Goal: Transaction & Acquisition: Purchase product/service

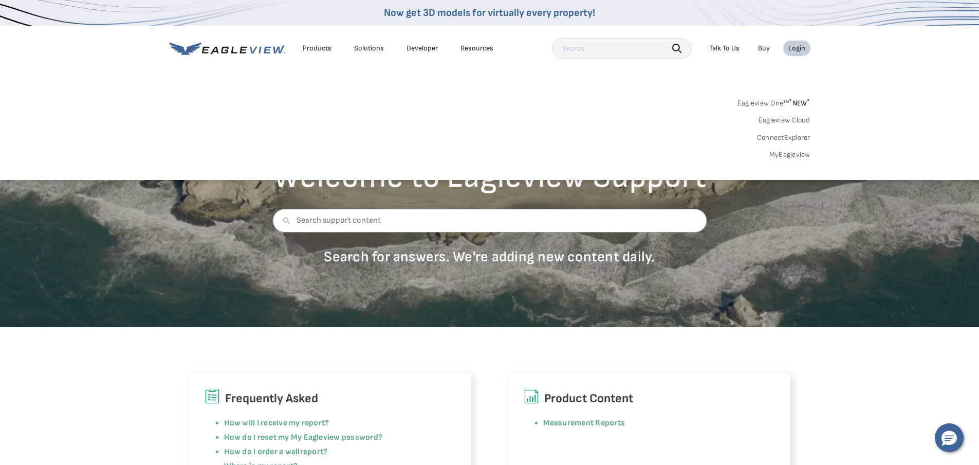
click at [790, 156] on link "MyEagleview" at bounding box center [790, 154] width 41 height 9
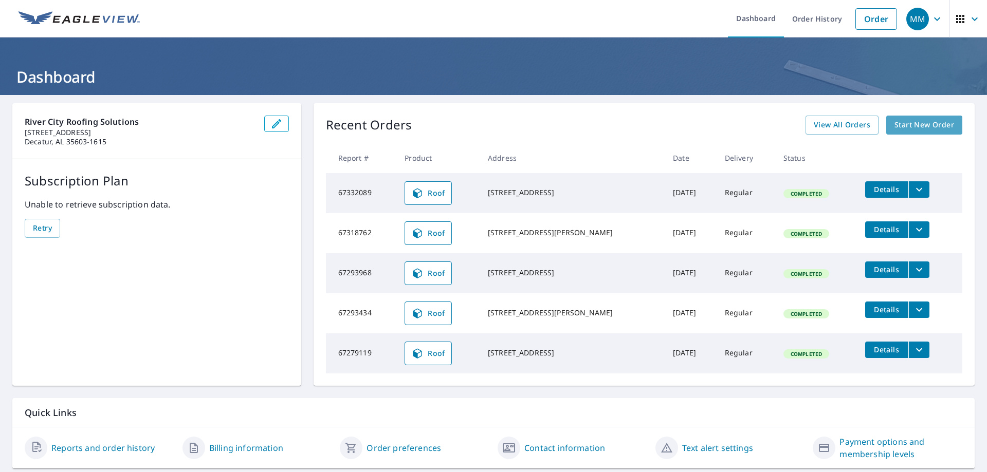
click at [925, 128] on span "Start New Order" at bounding box center [925, 125] width 60 height 13
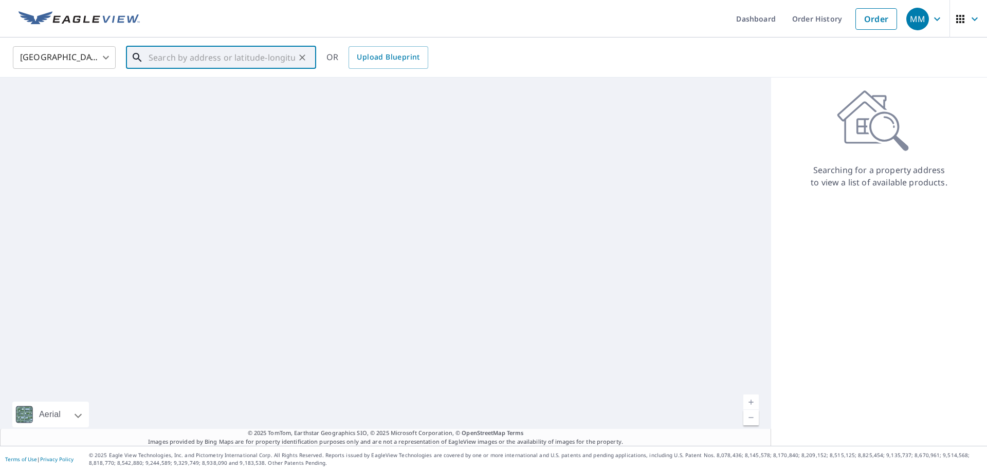
click at [245, 52] on input "text" at bounding box center [222, 57] width 147 height 29
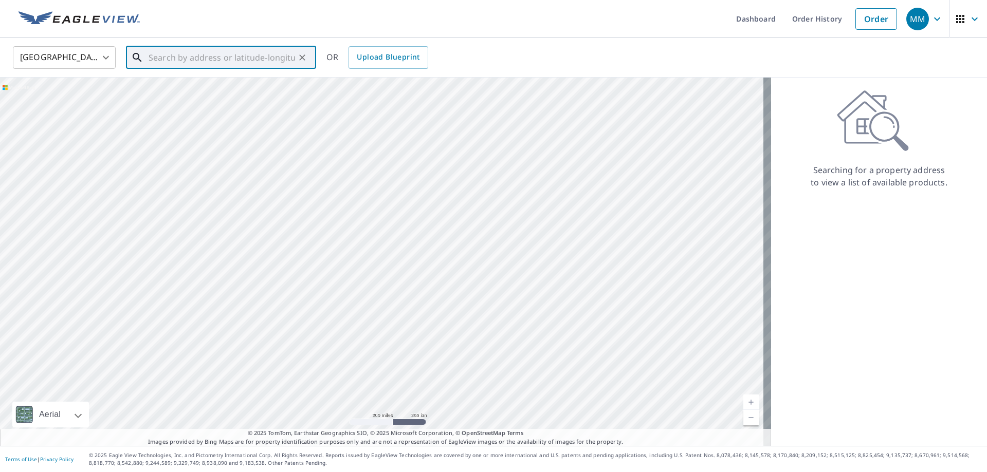
paste input "1620 County Rd 181"
click at [270, 87] on span "1620 County Road 181" at bounding box center [227, 87] width 161 height 12
type input "1620 County Road 181 Moulton, AL 35650"
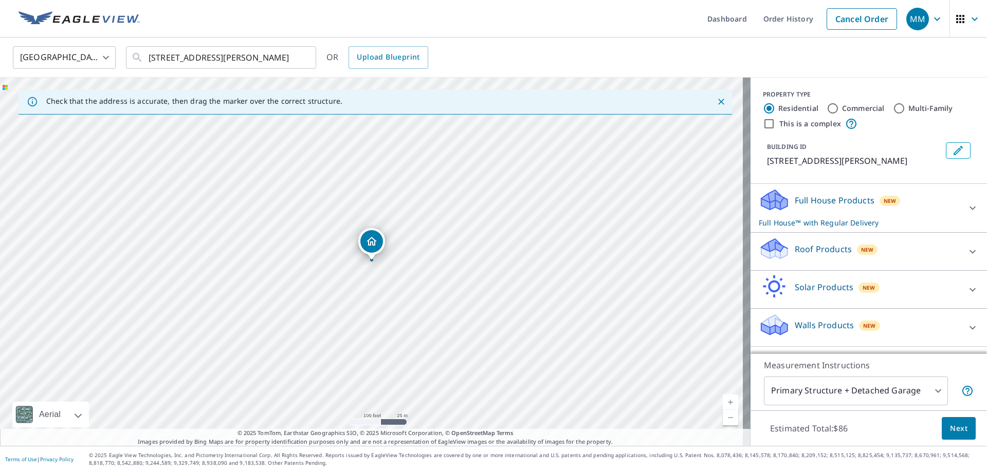
click at [830, 256] on div "Roof Products New" at bounding box center [860, 251] width 202 height 29
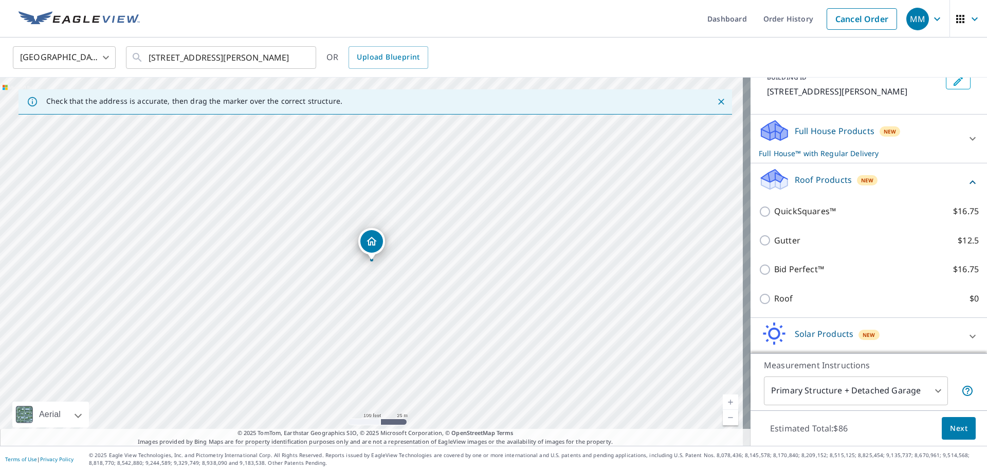
scroll to position [122, 0]
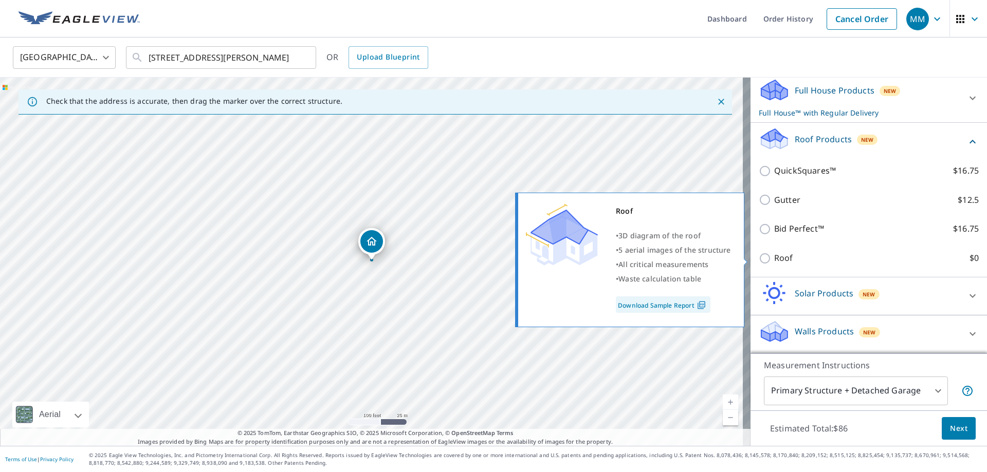
click at [779, 260] on p "Roof" at bounding box center [783, 258] width 19 height 13
click at [774, 260] on input "Roof $0" at bounding box center [766, 258] width 15 height 12
checkbox input "true"
type input "3"
checkbox input "false"
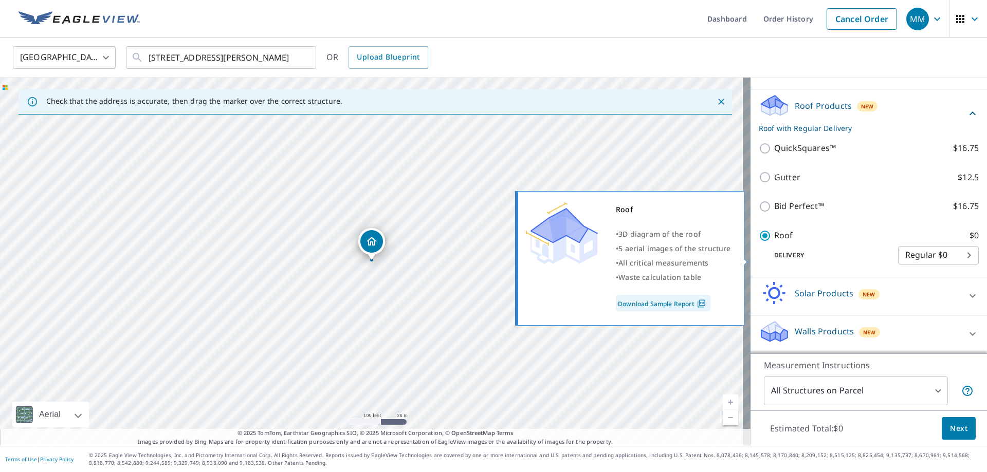
scroll to position [95, 0]
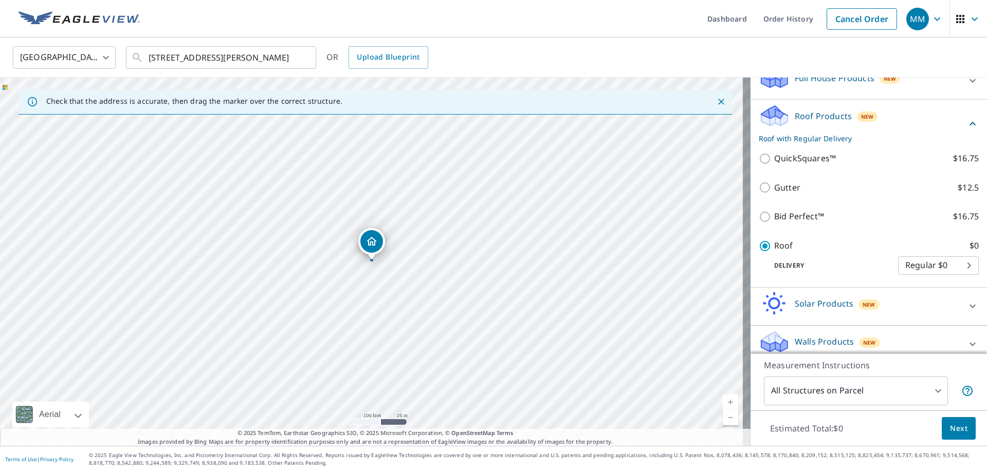
click at [956, 424] on span "Next" at bounding box center [958, 429] width 17 height 13
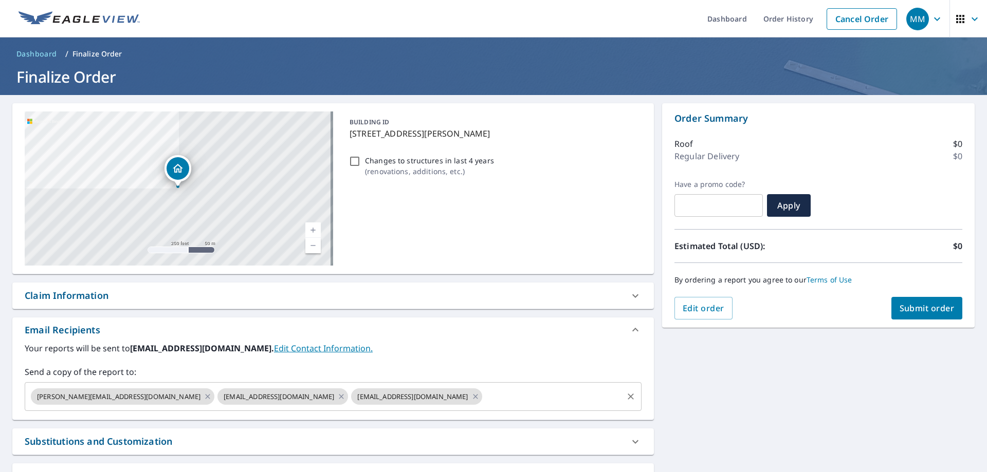
click at [488, 404] on input "text" at bounding box center [553, 397] width 138 height 20
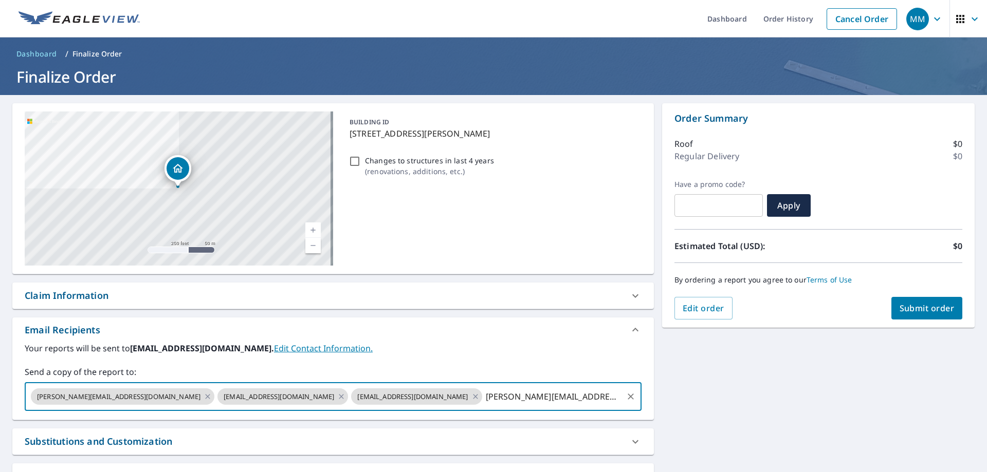
type input "greg@rivercityroofingsolutions.com"
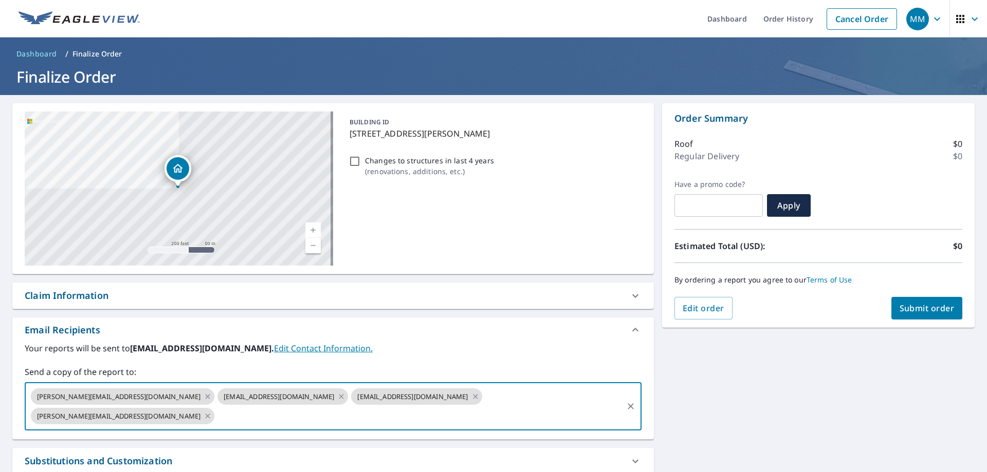
click at [919, 307] on span "Submit order" at bounding box center [927, 308] width 55 height 11
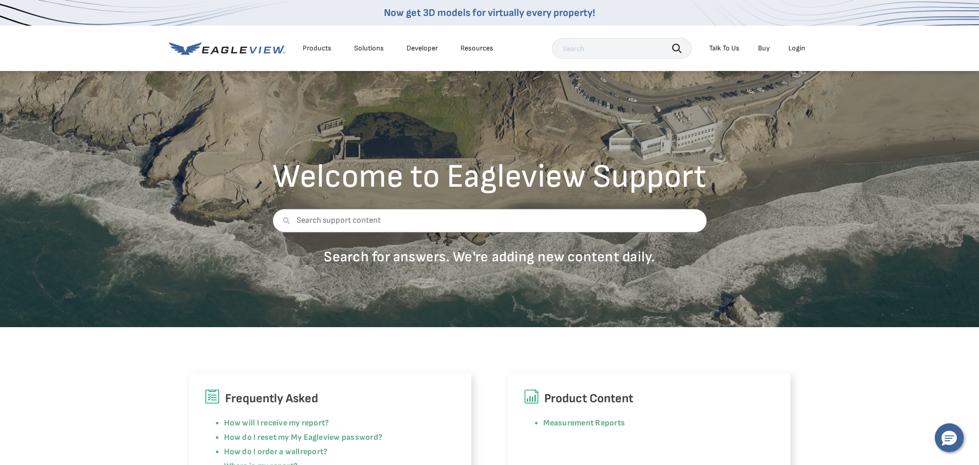
click at [799, 48] on div "Login" at bounding box center [797, 48] width 17 height 9
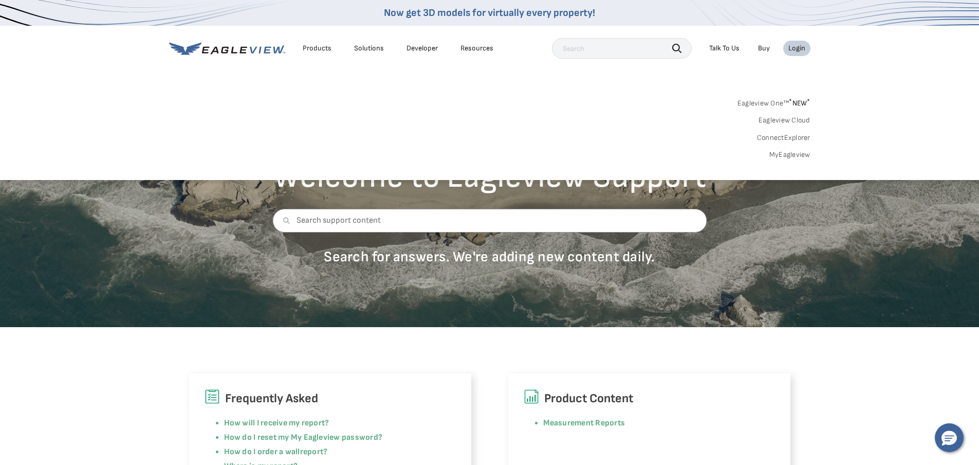
click at [802, 153] on link "MyEagleview" at bounding box center [790, 154] width 41 height 9
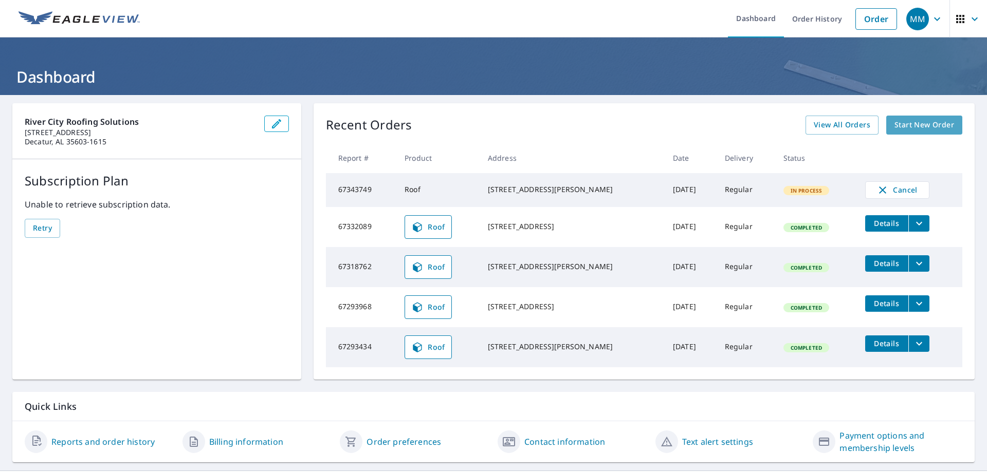
click at [902, 122] on span "Start New Order" at bounding box center [925, 125] width 60 height 13
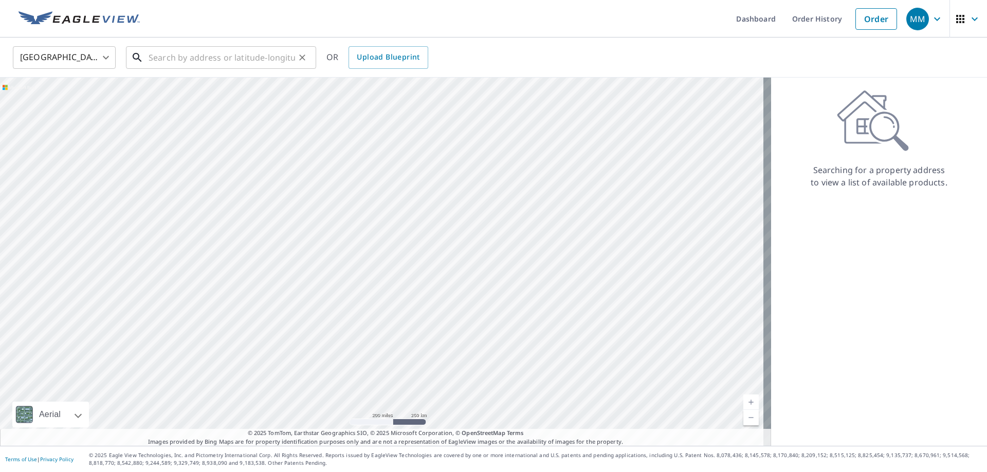
click at [264, 62] on input "text" at bounding box center [222, 57] width 147 height 29
paste input "2115 Greenslope Trail Northeast"
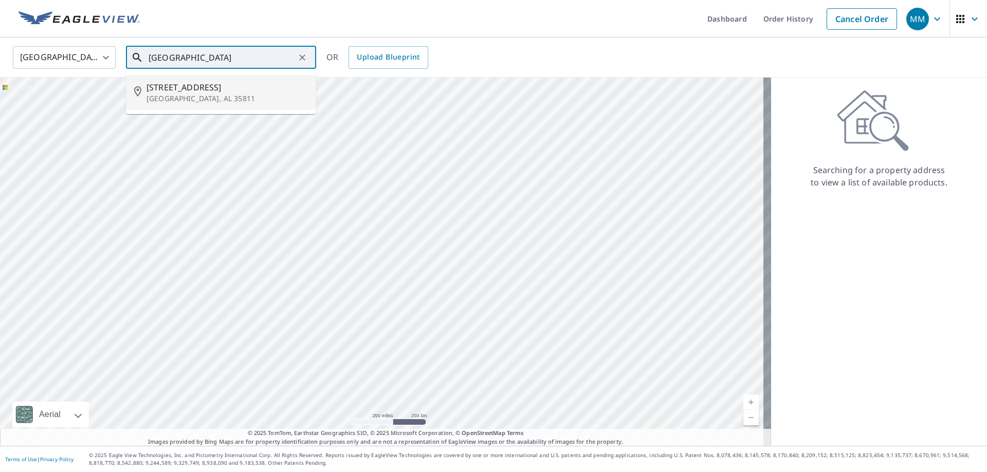
click at [249, 101] on p "Huntsville, AL 35811" at bounding box center [227, 99] width 161 height 10
type input "2115 Greenslope Trl NE Huntsville, AL 35811"
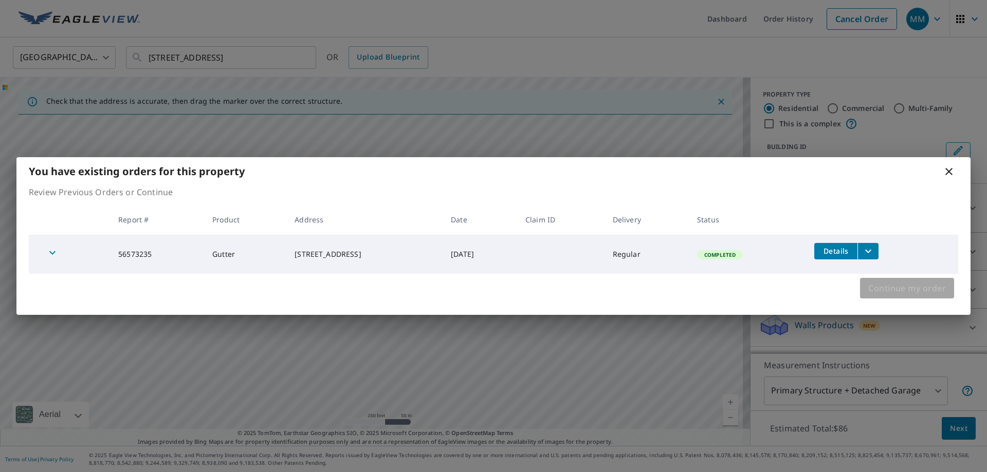
click at [883, 293] on span "Continue my order" at bounding box center [907, 288] width 78 height 14
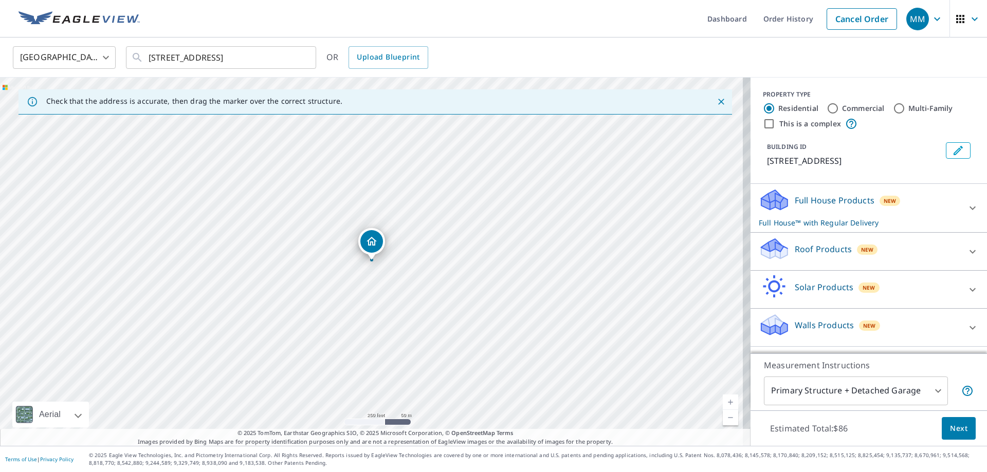
click at [834, 255] on p "Roof Products" at bounding box center [823, 249] width 57 height 12
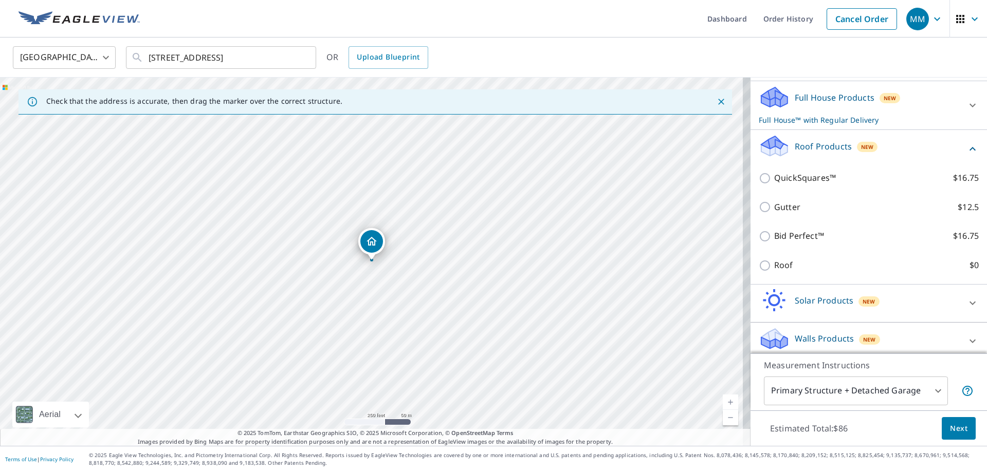
click at [775, 272] on p "Roof" at bounding box center [783, 265] width 19 height 13
click at [774, 272] on input "Roof $0" at bounding box center [766, 266] width 15 height 12
checkbox input "true"
type input "3"
checkbox input "false"
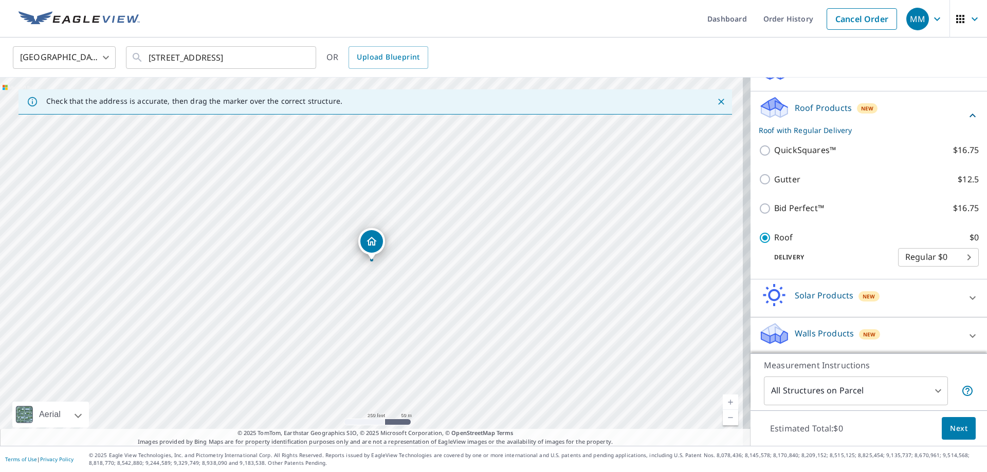
scroll to position [75, 0]
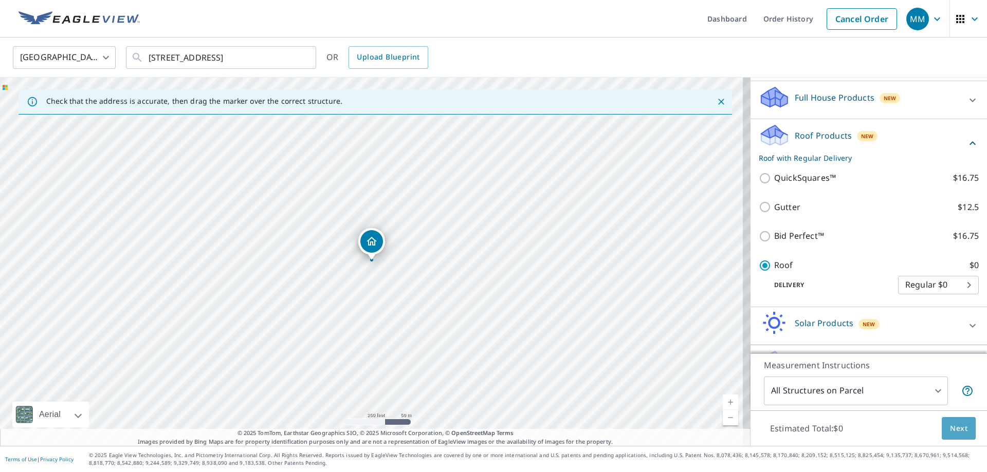
click at [950, 428] on span "Next" at bounding box center [958, 429] width 17 height 13
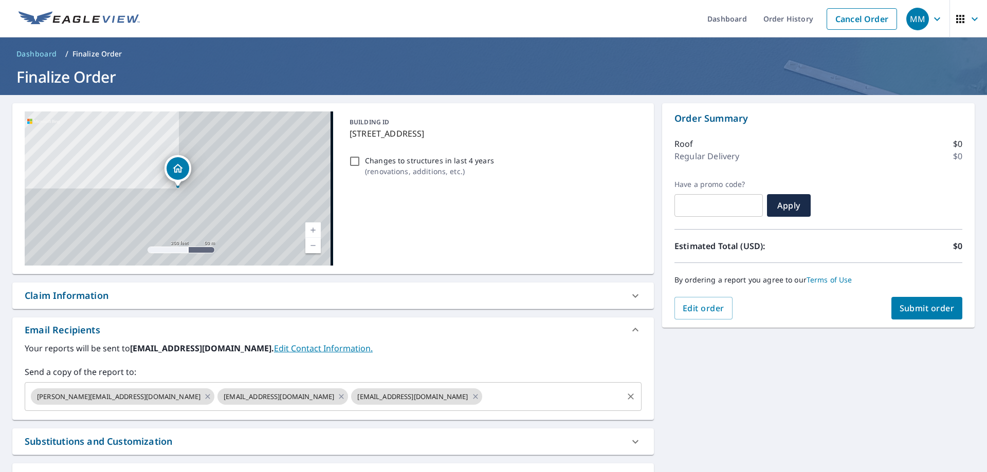
click at [484, 396] on input "text" at bounding box center [553, 397] width 138 height 20
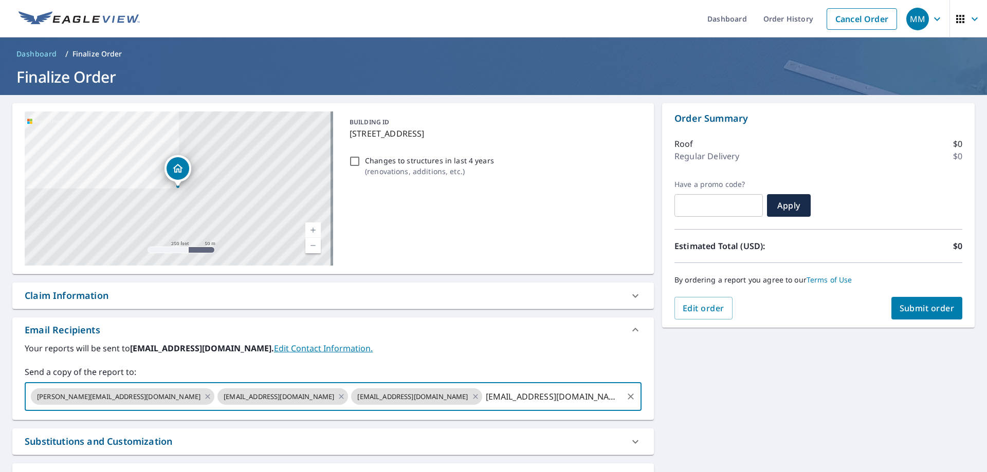
type input "hunter@rivercityroofingsolutions.com"
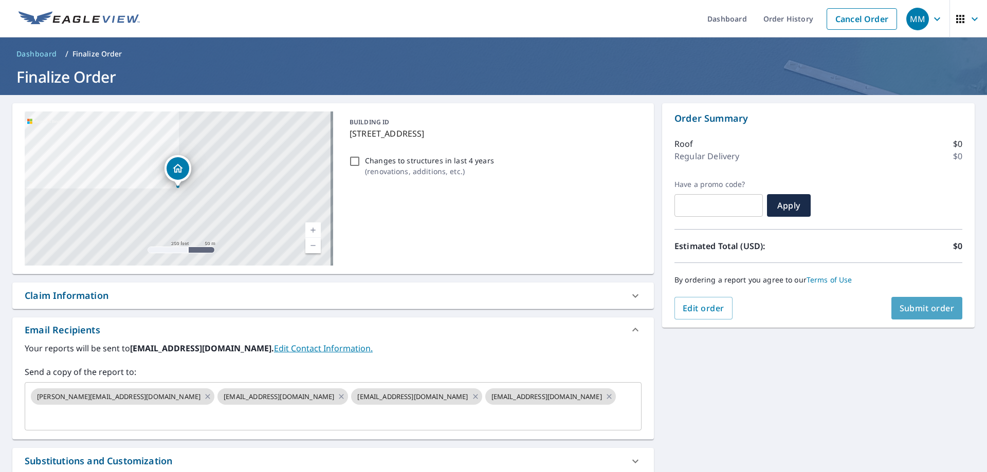
click at [933, 306] on span "Submit order" at bounding box center [927, 308] width 55 height 11
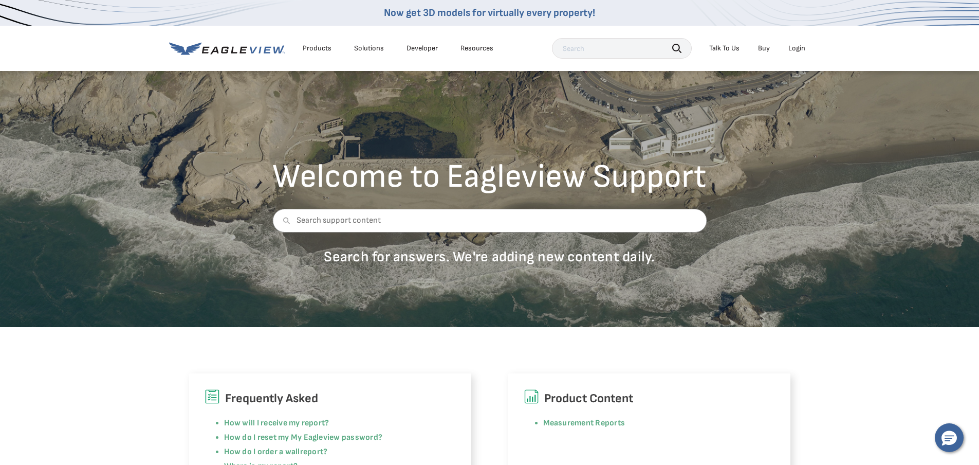
click at [797, 47] on div "Login" at bounding box center [797, 48] width 17 height 9
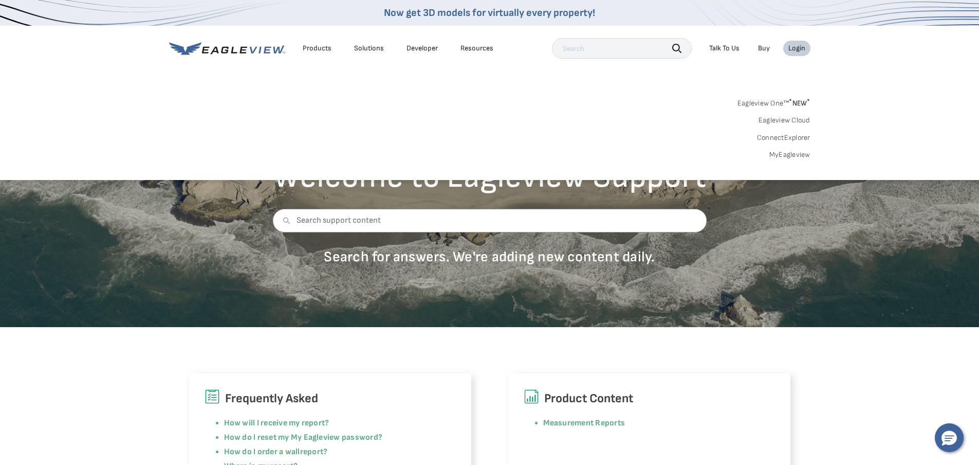
click at [794, 155] on link "MyEagleview" at bounding box center [790, 154] width 41 height 9
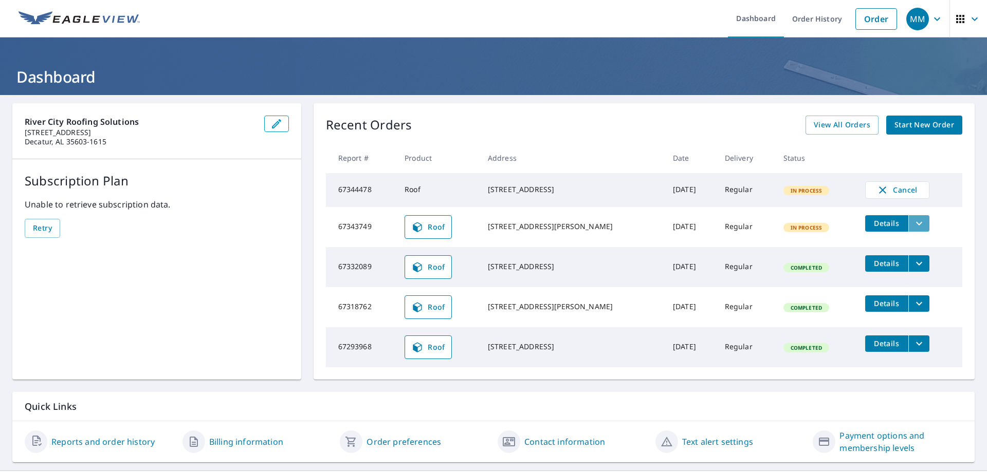
click at [918, 230] on icon "filesDropdownBtn-67343749" at bounding box center [919, 223] width 12 height 12
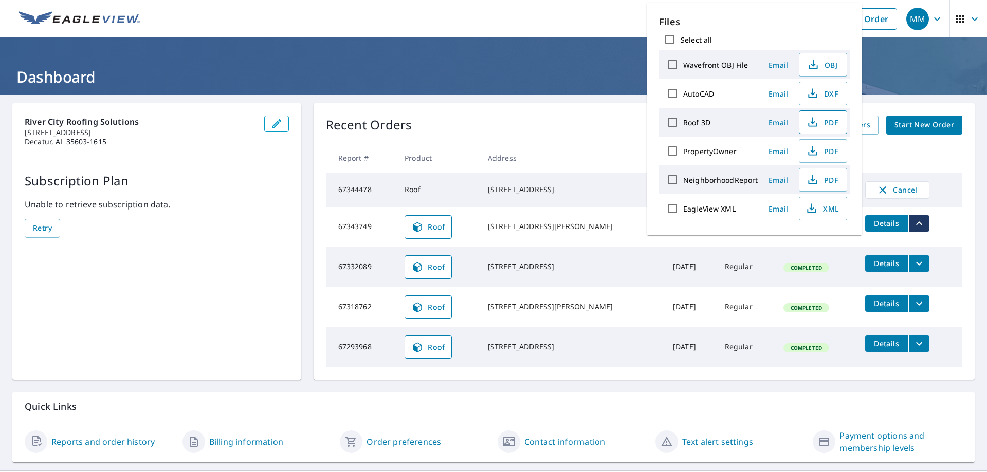
click at [825, 120] on span "PDF" at bounding box center [822, 122] width 33 height 12
